Goal: Task Accomplishment & Management: Use online tool/utility

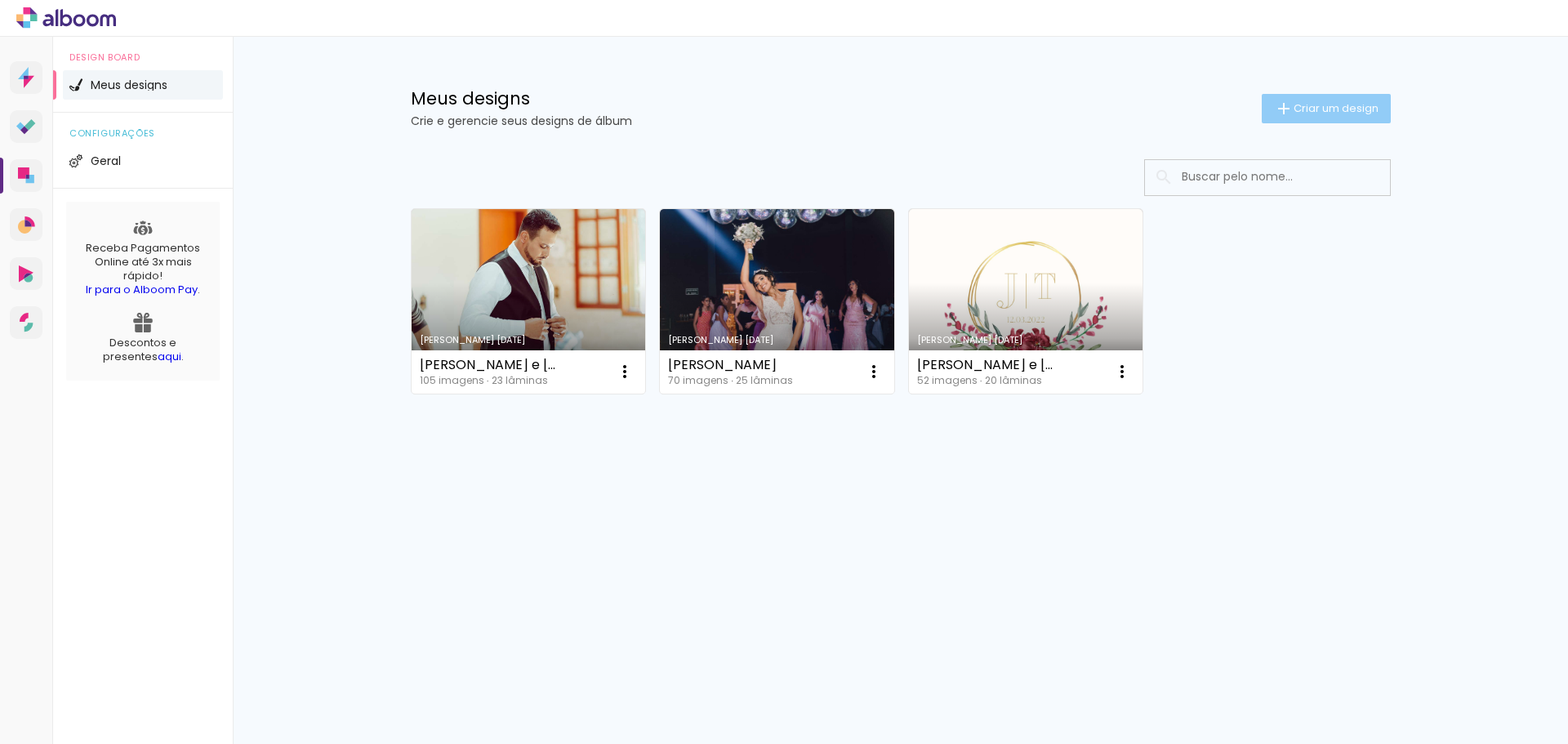
click at [1356, 108] on span "Criar um design" at bounding box center [1337, 107] width 85 height 11
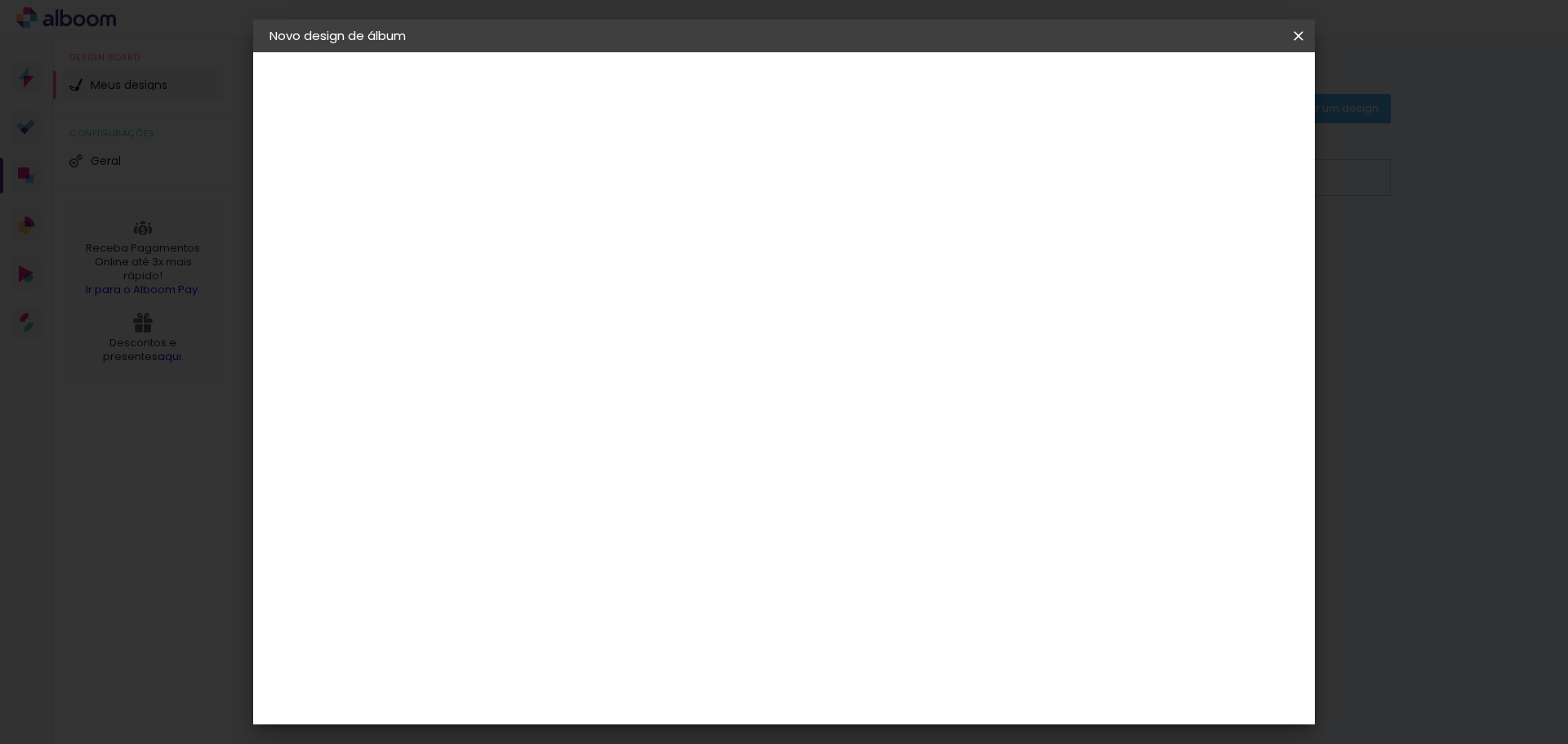
click at [536, 228] on input at bounding box center [536, 219] width 0 height 25
type input "CARLA E"
type paper-input "CARLA E"
click at [1295, 25] on paper-icon-button at bounding box center [1299, 36] width 33 height 30
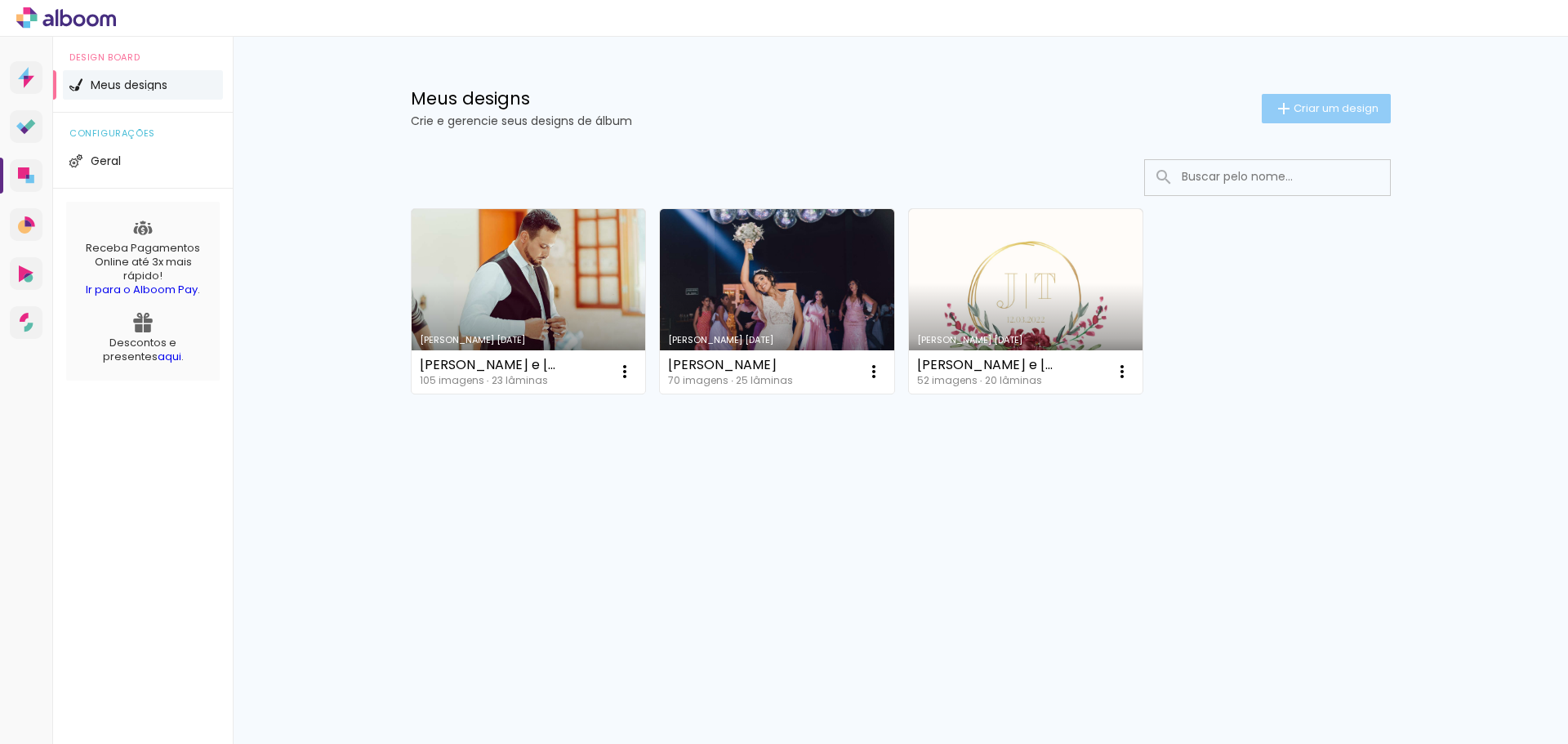
click at [1265, 115] on paper-button "Criar um design" at bounding box center [1326, 109] width 129 height 30
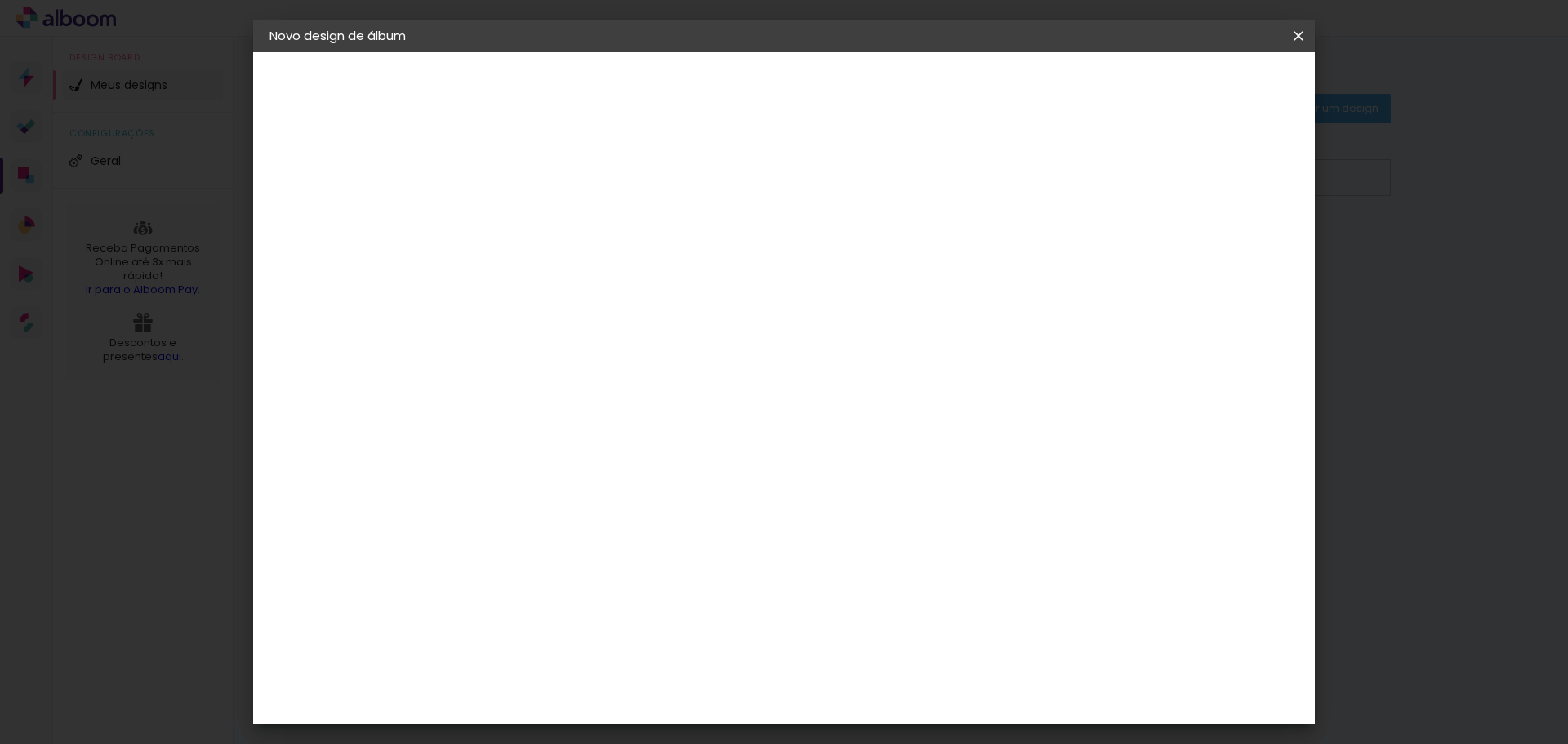
click at [536, 230] on input "CARLA E" at bounding box center [536, 219] width 0 height 25
type input "[PERSON_NAME] E [PERSON_NAME]"
type paper-input "[PERSON_NAME] E [PERSON_NAME]"
click at [0, 0] on slot "Avançar" at bounding box center [0, 0] width 0 height 0
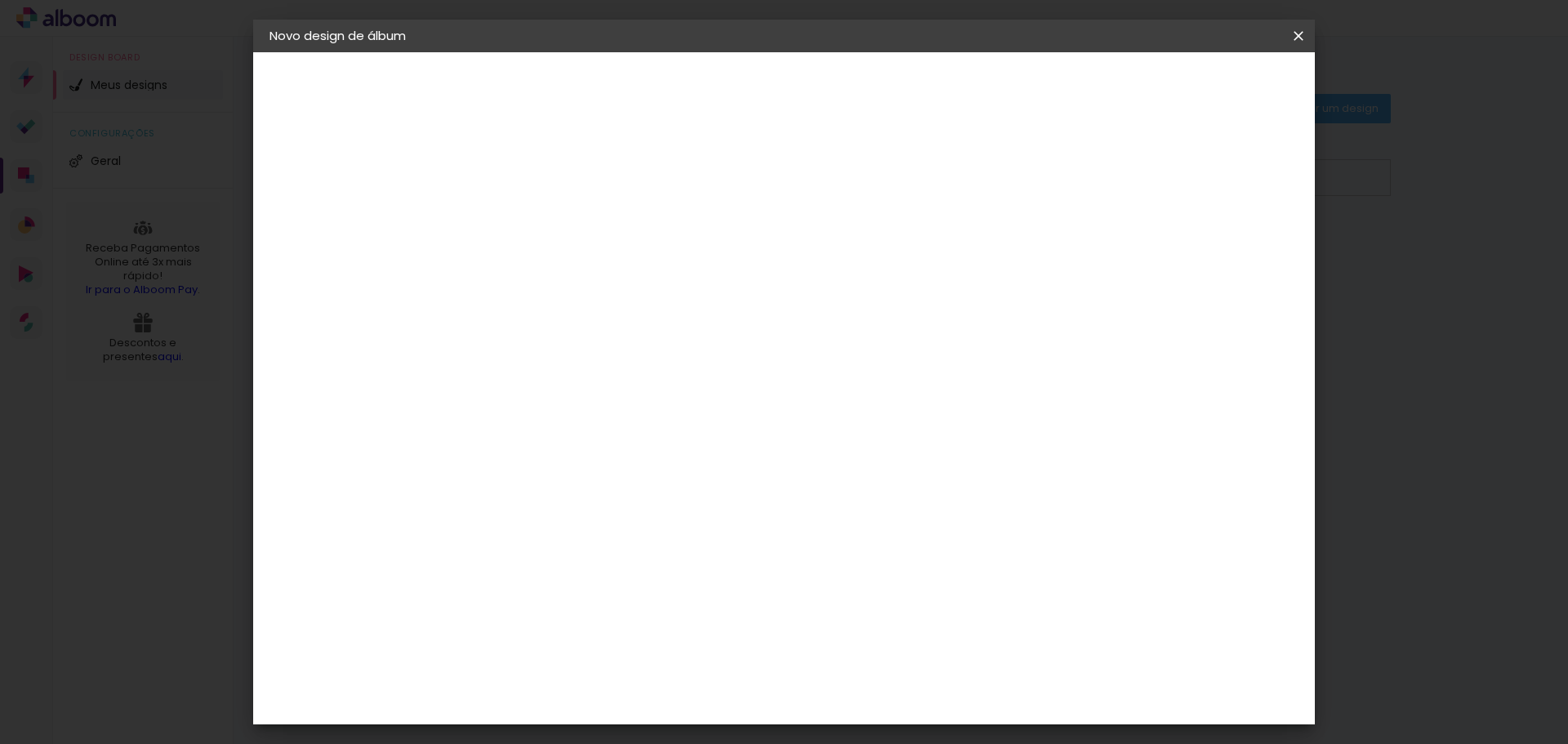
click at [635, 715] on div "[PERSON_NAME] Foto" at bounding box center [580, 728] width 108 height 26
click at [0, 0] on slot "Avançar" at bounding box center [0, 0] width 0 height 0
click at [708, 700] on span "30 × 30 cm" at bounding box center [677, 716] width 61 height 34
click at [0, 0] on slot "Avançar" at bounding box center [0, 0] width 0 height 0
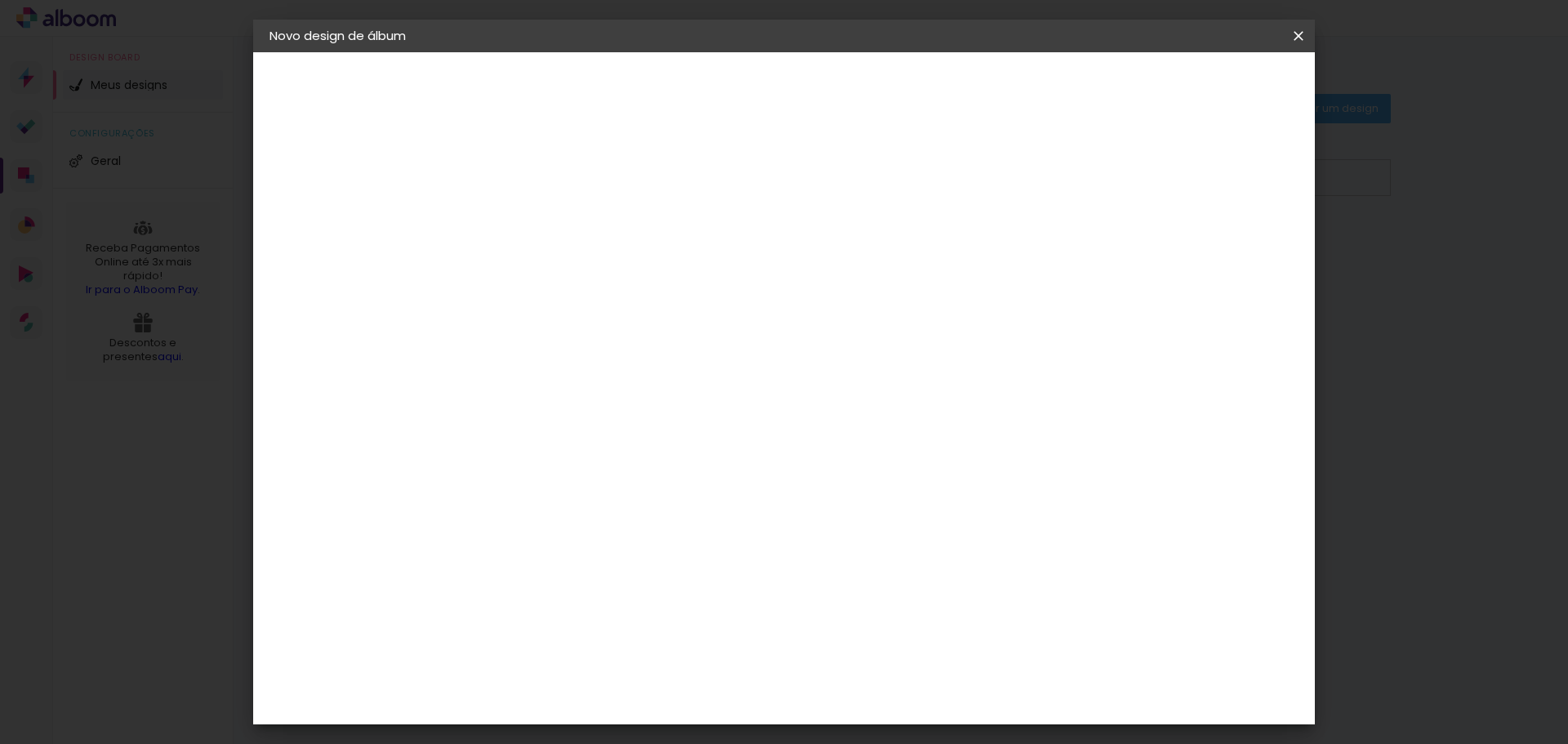
click at [1197, 85] on span "Iniciar design" at bounding box center [1159, 87] width 75 height 11
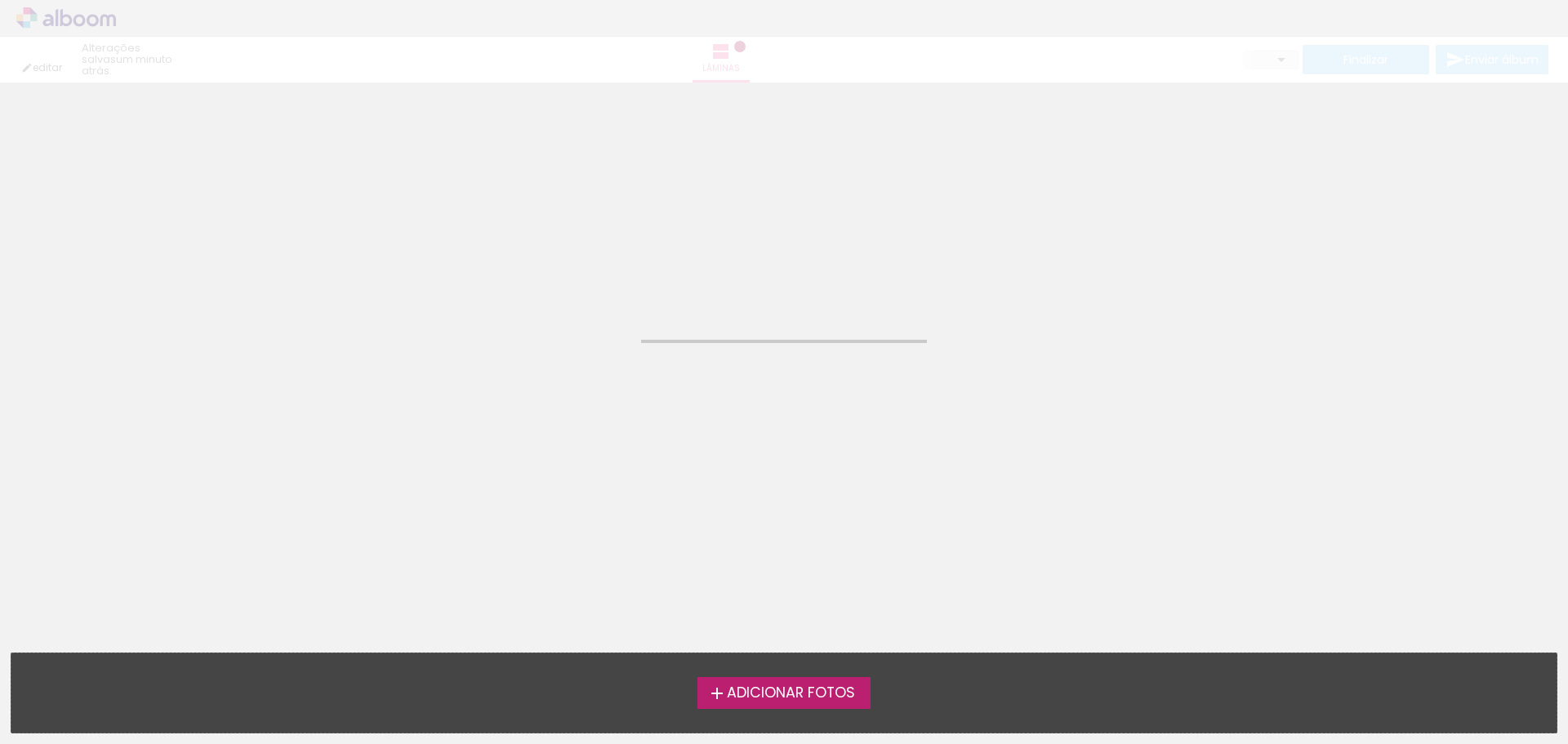
click at [839, 687] on span "Adicionar Fotos" at bounding box center [791, 694] width 128 height 15
click at [0, 0] on input "file" at bounding box center [0, 0] width 0 height 0
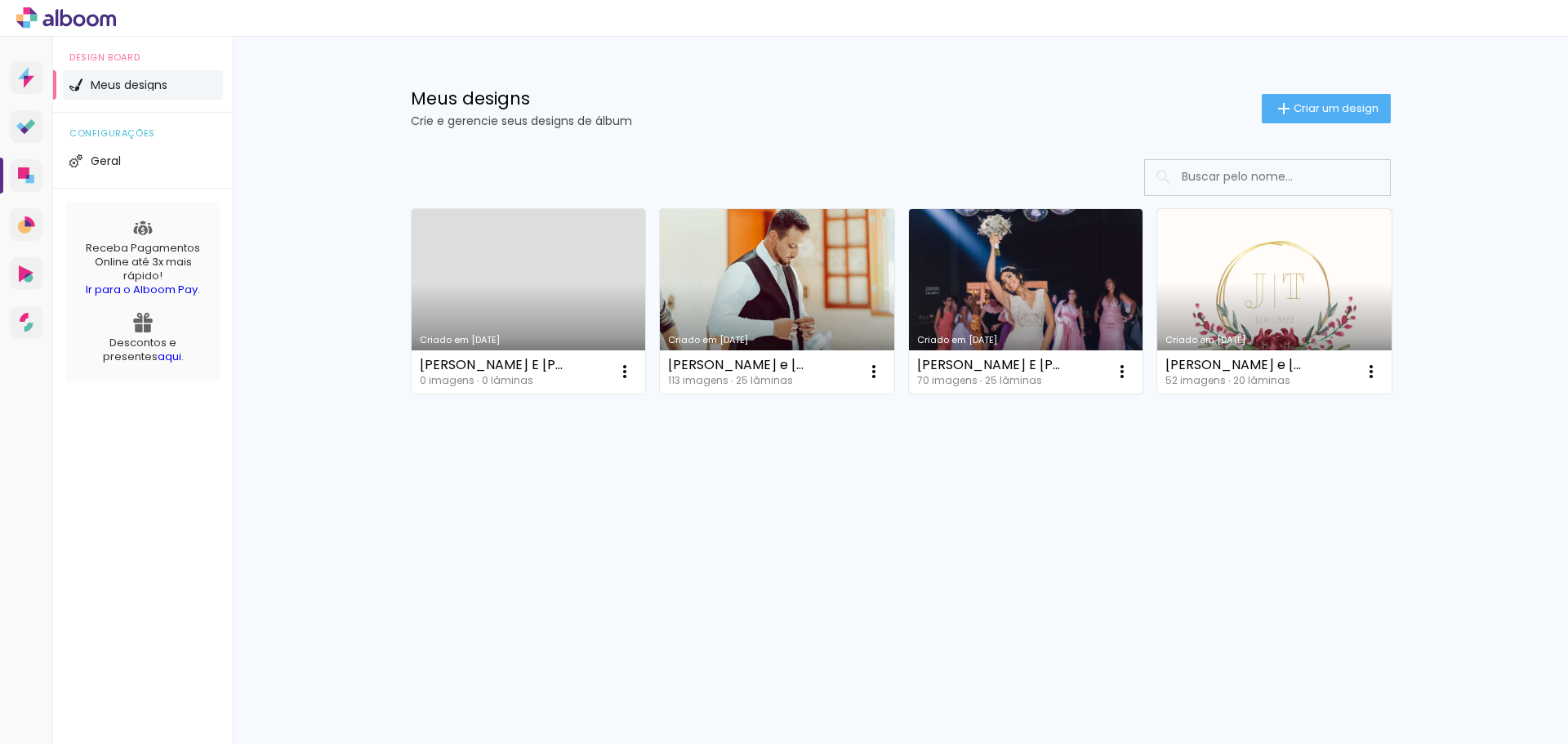
click at [969, 303] on link "Criado em [DATE]" at bounding box center [1027, 301] width 235 height 185
